Goal: Task Accomplishment & Management: Complete application form

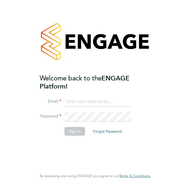
click at [68, 98] on input at bounding box center [98, 102] width 67 height 10
type input "simonfgill@icloud.com"
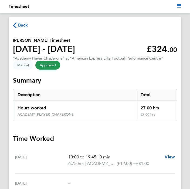
click at [26, 26] on span "Back" at bounding box center [23, 25] width 10 height 6
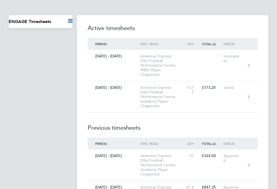
click at [159, 94] on div "American Express Elite Football Performance Centre, Academy Player Chaperone" at bounding box center [162, 96] width 44 height 23
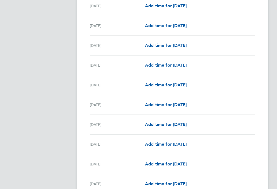
scroll to position [541, 0]
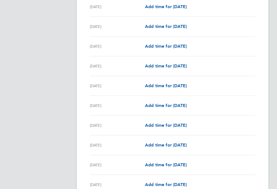
click at [173, 147] on span "Add time for [DATE]" at bounding box center [166, 144] width 42 height 5
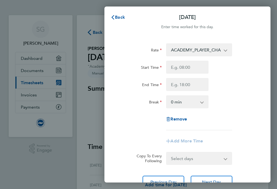
click at [116, 22] on button "Back" at bounding box center [117, 17] width 25 height 11
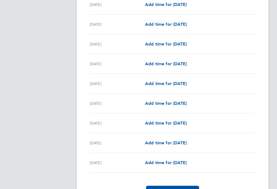
scroll to position [666, 0]
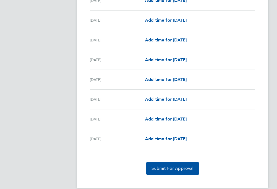
click at [164, 63] on link "Add time for [DATE]" at bounding box center [166, 59] width 42 height 6
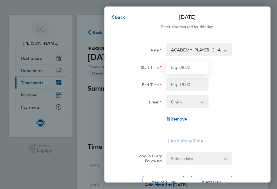
click at [187, 68] on input "Start Time" at bounding box center [187, 67] width 42 height 13
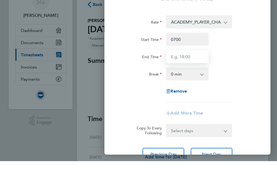
click at [179, 78] on input "End Time" at bounding box center [187, 84] width 42 height 13
type input "07:00"
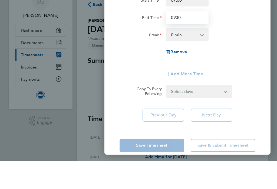
scroll to position [39, 0]
click at [190, 59] on div "Rate ACADEMY_PLAYER_CHAPERONE - 12.60 Start Time 07:00 End Time 0930 Break 0 mi…" at bounding box center [187, 47] width 136 height 87
type input "09:30"
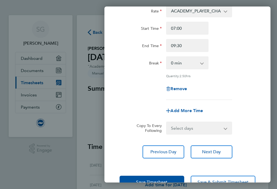
click at [186, 113] on span "Add More Time" at bounding box center [186, 110] width 32 height 5
select select "null"
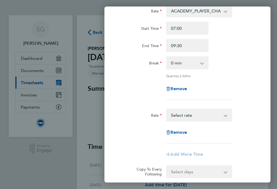
click at [190, 118] on select "ACADEMY_PLAYER_CHAPERONE - 12.60 Select rate" at bounding box center [195, 115] width 58 height 12
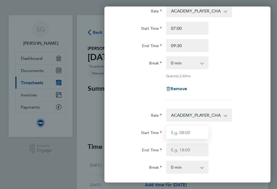
click at [185, 132] on input "Start Time" at bounding box center [187, 132] width 42 height 13
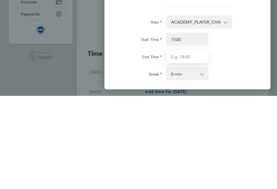
click at [183, 143] on input "End Time" at bounding box center [187, 149] width 42 height 13
type input "15:30"
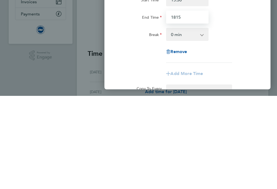
scroll to position [84, 0]
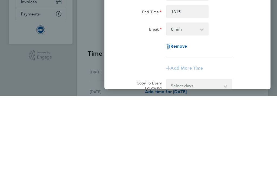
click at [190, 69] on div "Rate ACADEMY_PLAYER_CHAPERONE - 12.60 Start Time 07:00 End Time 09:30 Break 0 m…" at bounding box center [187, 84] width 166 height 262
type input "18:15"
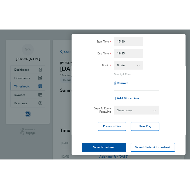
scroll to position [152, 0]
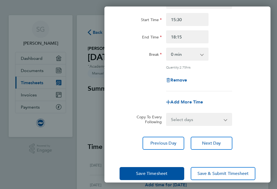
click at [157, 172] on span "Save Timesheet" at bounding box center [151, 173] width 31 height 5
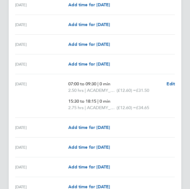
scroll to position [798, 0]
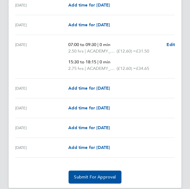
click at [84, 174] on button "Submit For Approval" at bounding box center [95, 176] width 53 height 13
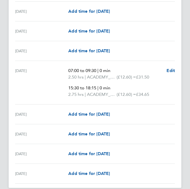
scroll to position [780, 0]
